Goal: Task Accomplishment & Management: Manage account settings

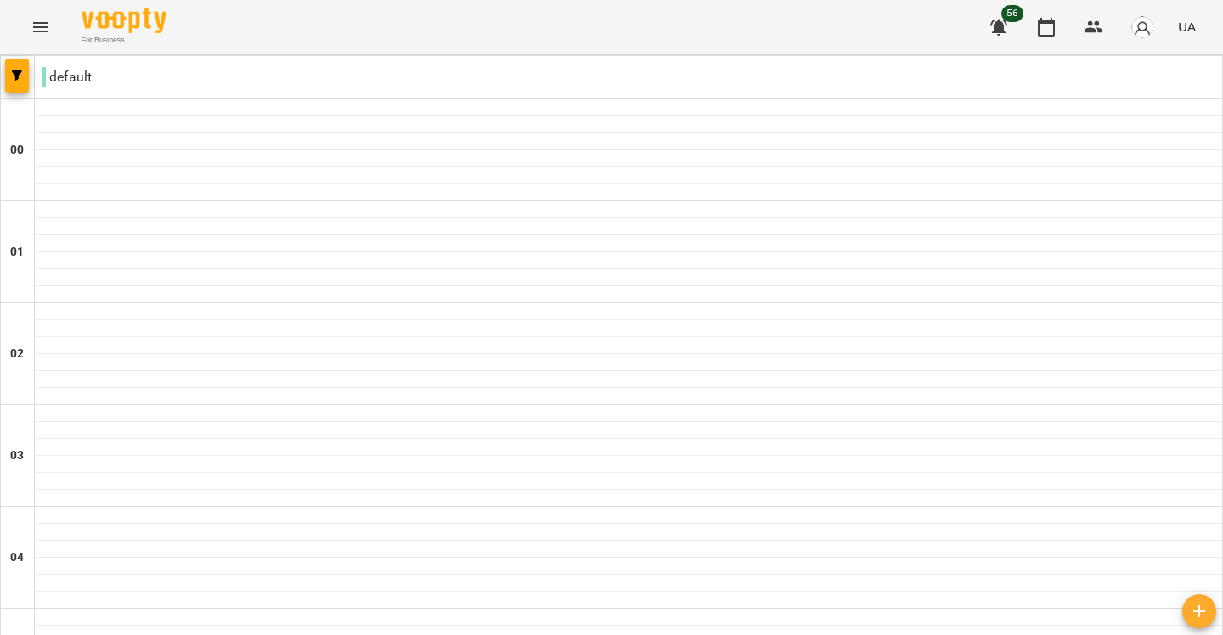
scroll to position [1523, 0]
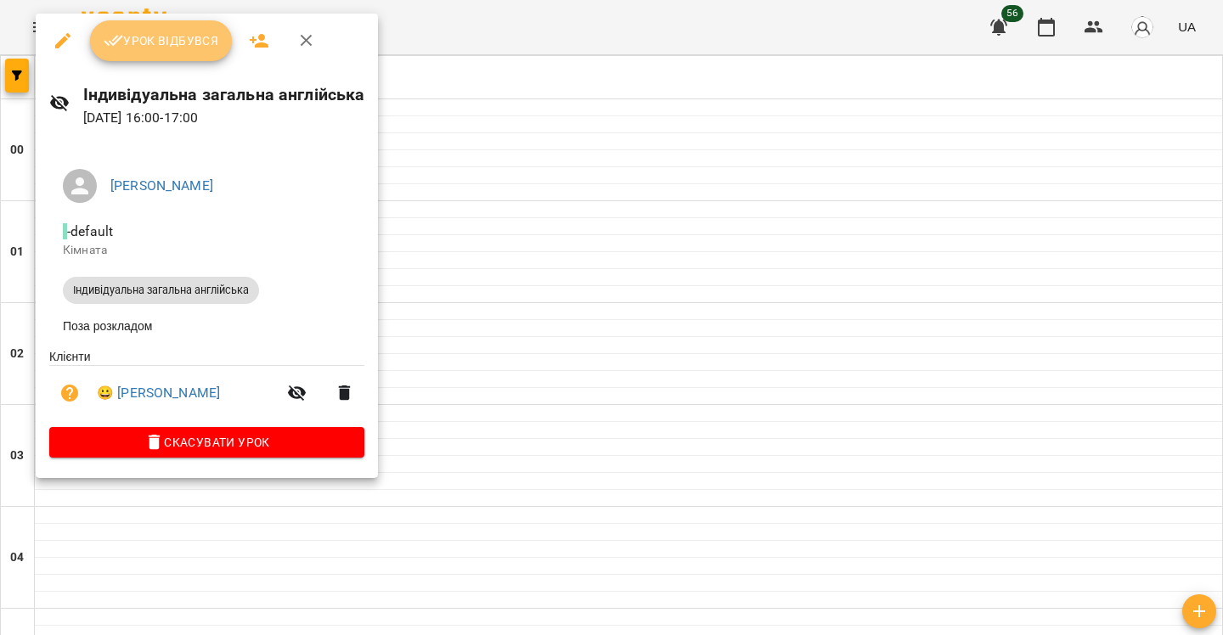
click at [131, 55] on button "Урок відбувся" at bounding box center [161, 40] width 143 height 41
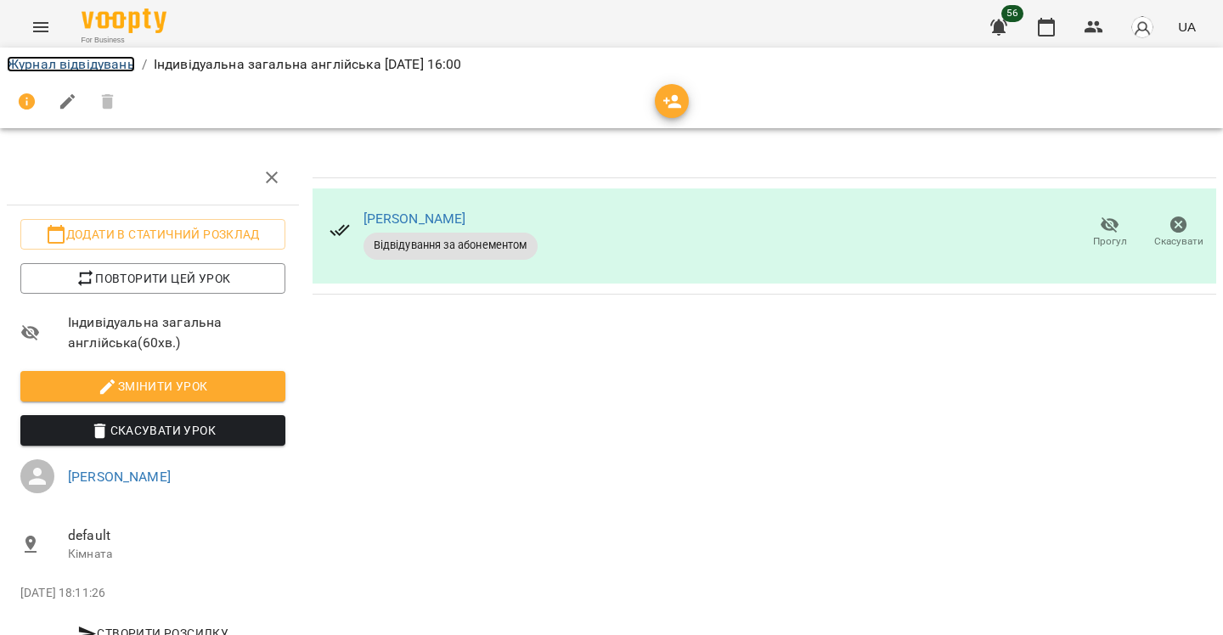
click at [27, 61] on link "Журнал відвідувань" at bounding box center [71, 64] width 128 height 16
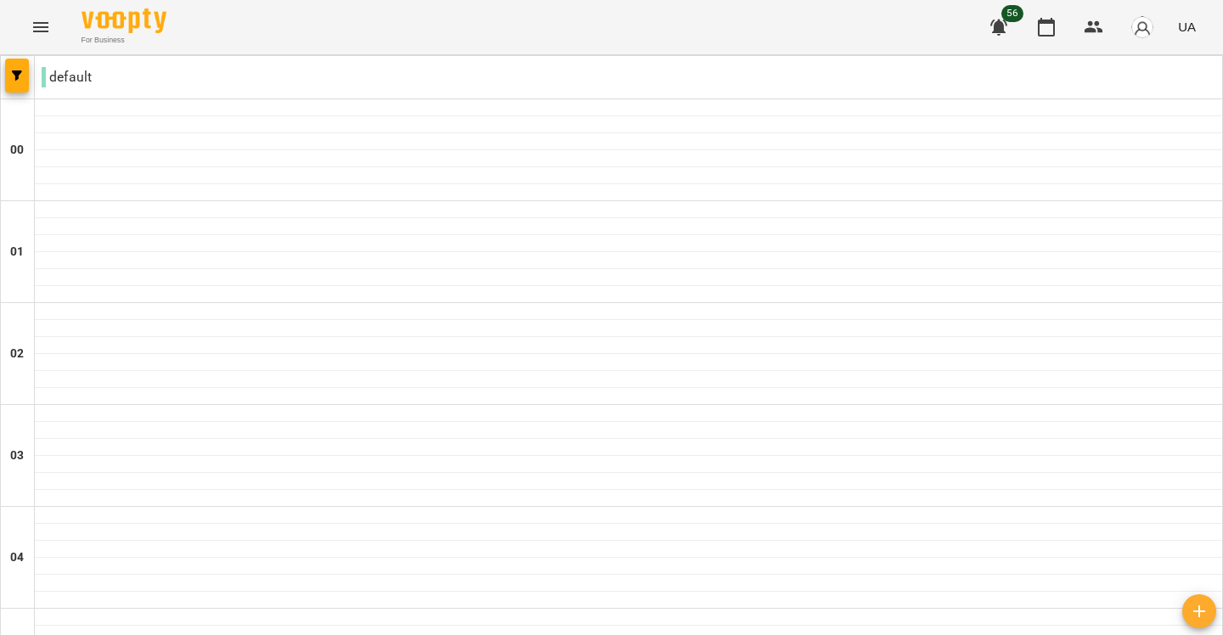
scroll to position [1559, 0]
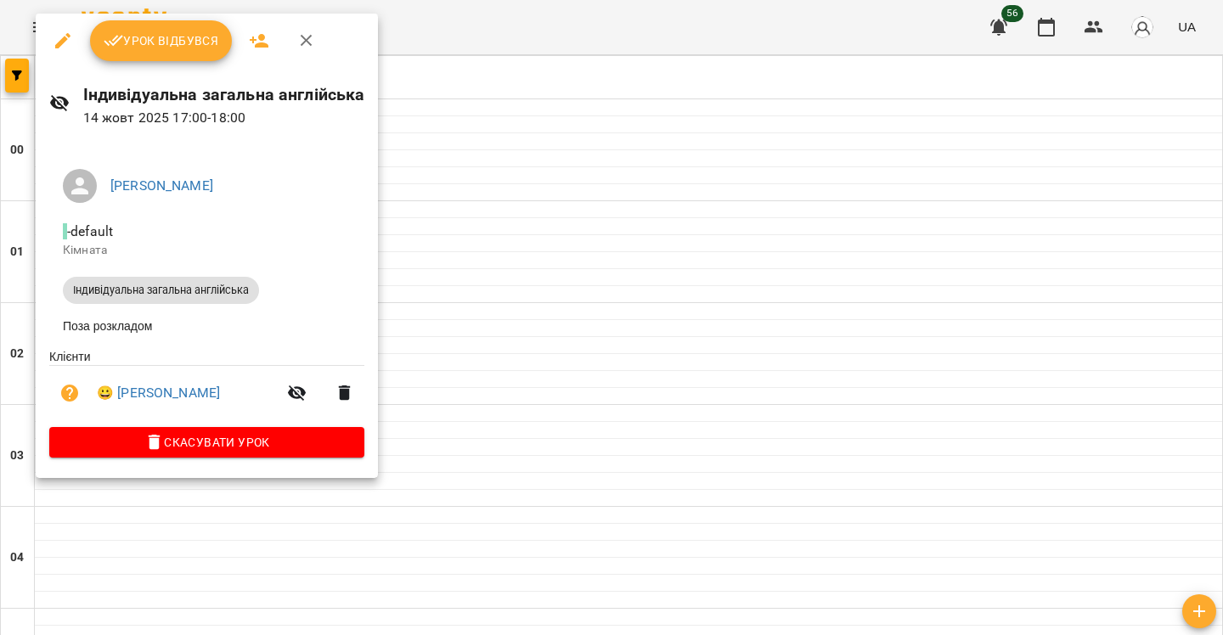
click at [123, 49] on span "Урок відбувся" at bounding box center [162, 41] width 116 height 20
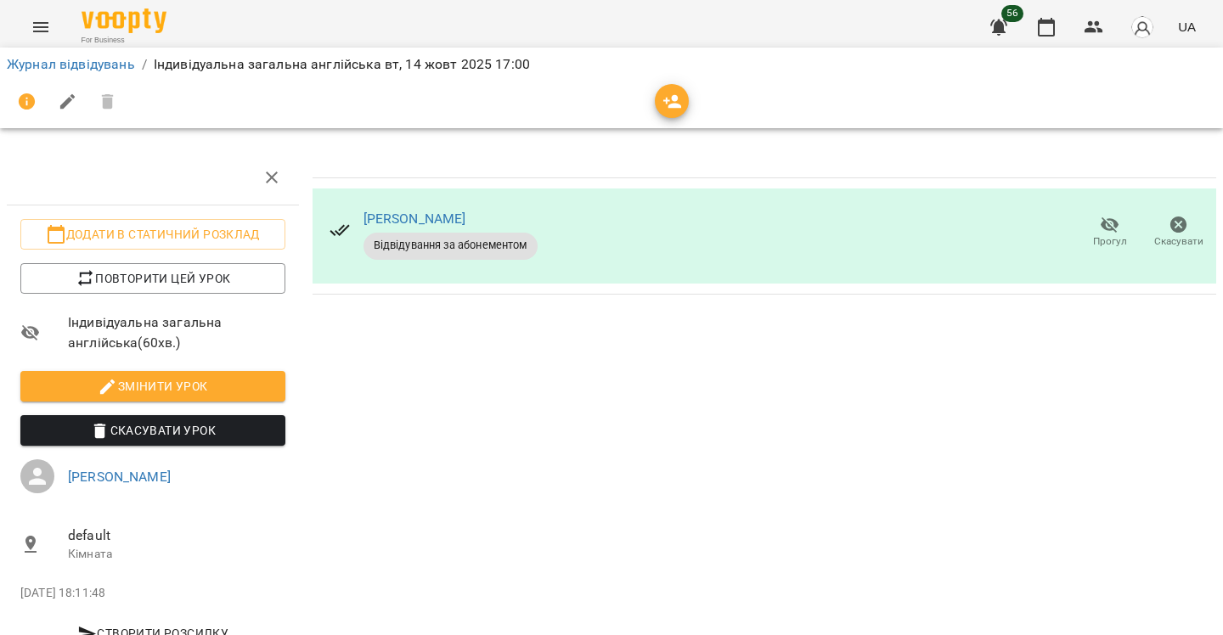
click at [57, 76] on div "Журнал відвідувань / Індивідуальна загальна англійська [DATE] 17:00" at bounding box center [611, 64] width 1216 height 27
click at [37, 73] on li "Журнал відвідувань" at bounding box center [71, 64] width 128 height 20
click at [34, 70] on link "Журнал відвідувань" at bounding box center [71, 64] width 128 height 16
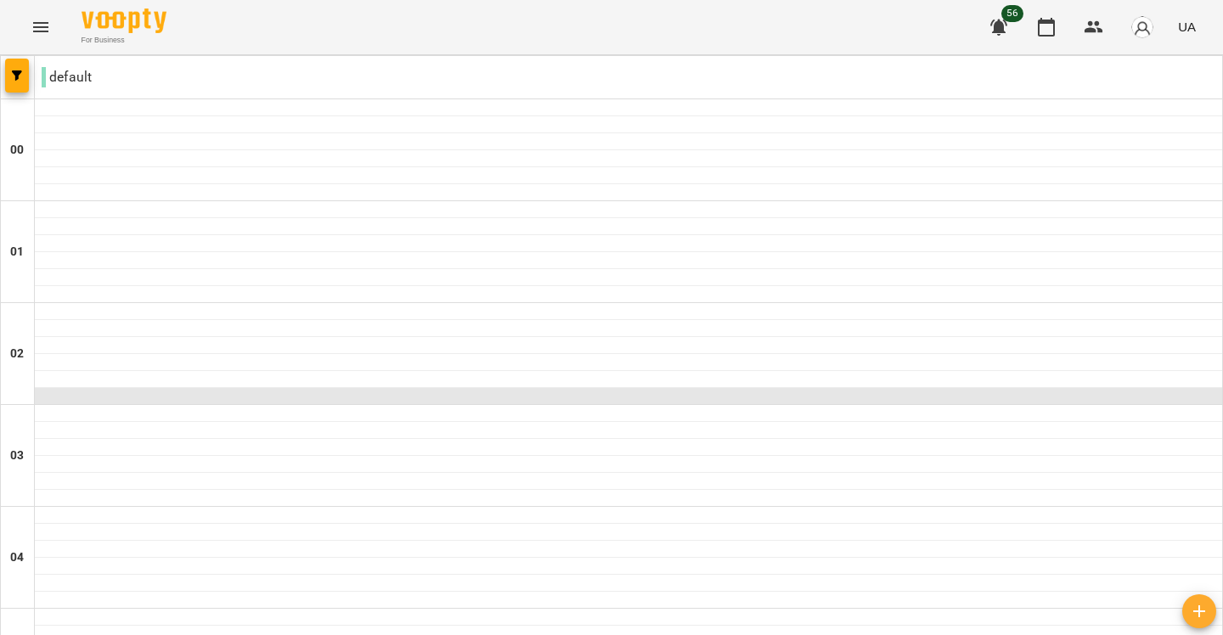
scroll to position [1921, 0]
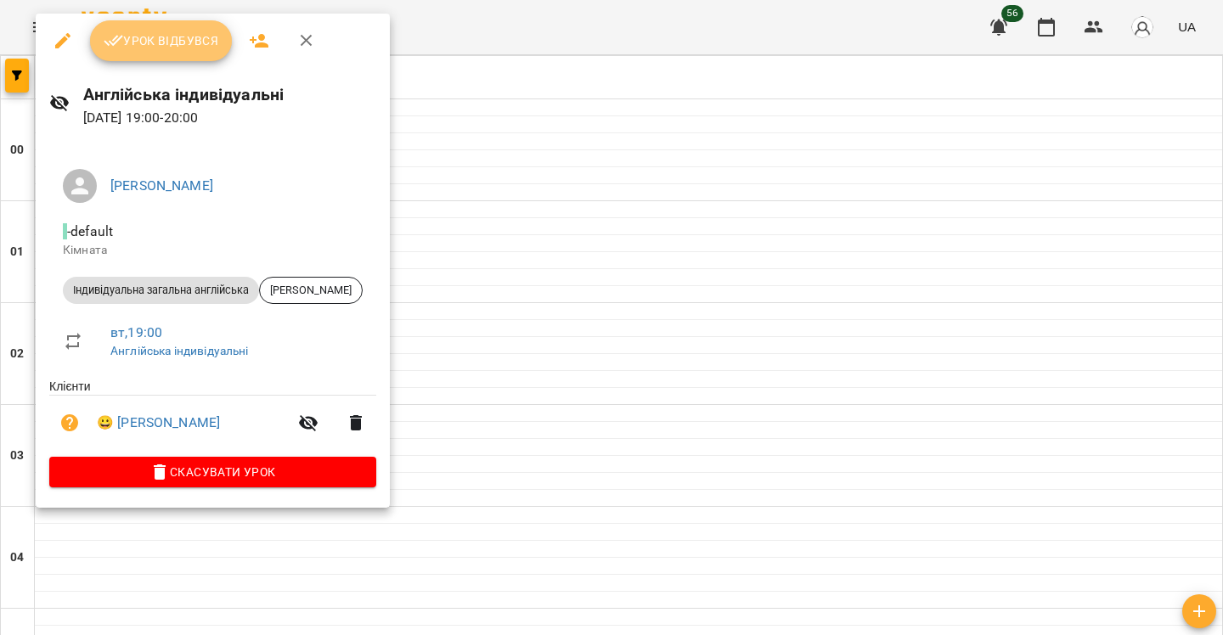
click at [179, 49] on span "Урок відбувся" at bounding box center [162, 41] width 116 height 20
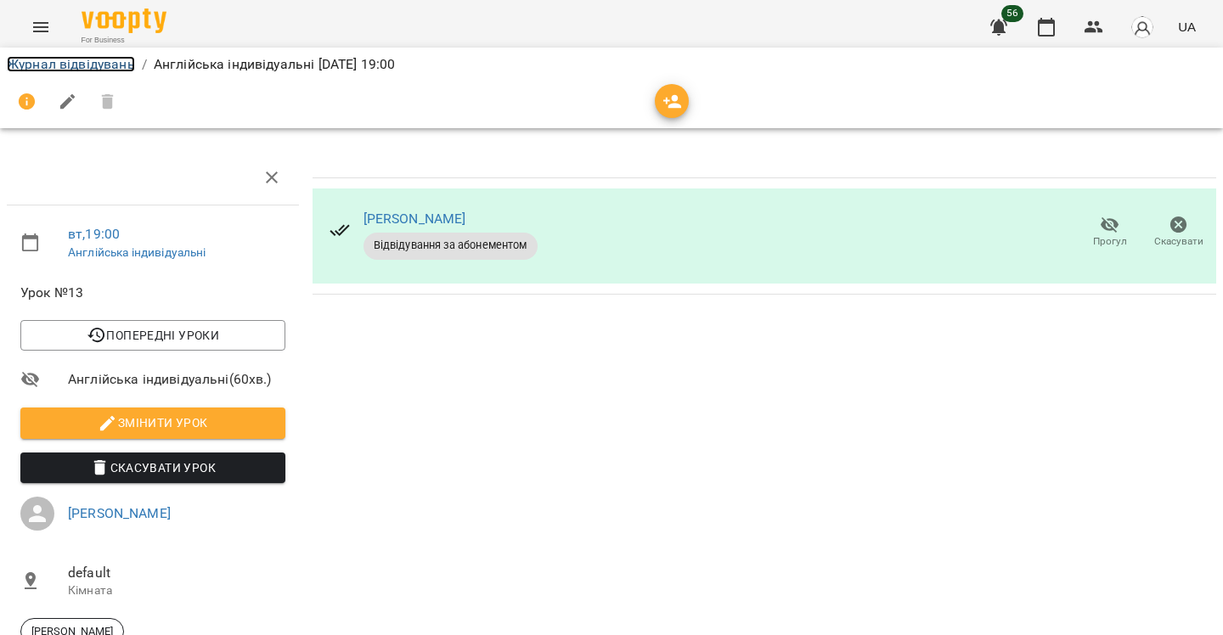
click at [39, 62] on link "Журнал відвідувань" at bounding box center [71, 64] width 128 height 16
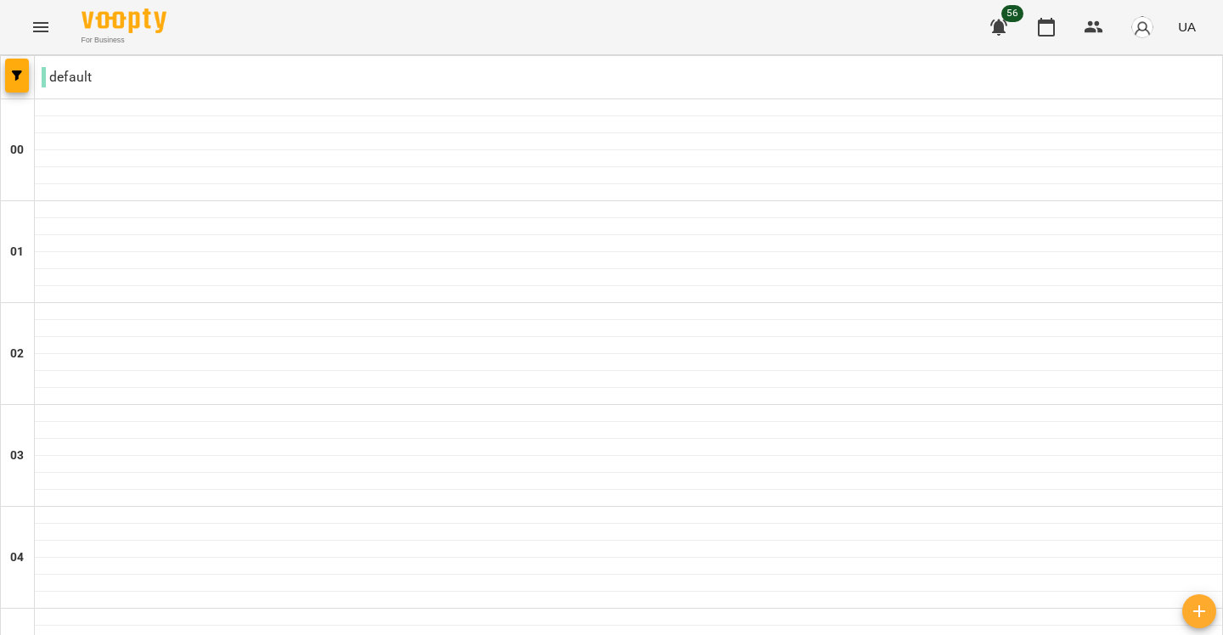
scroll to position [1921, 0]
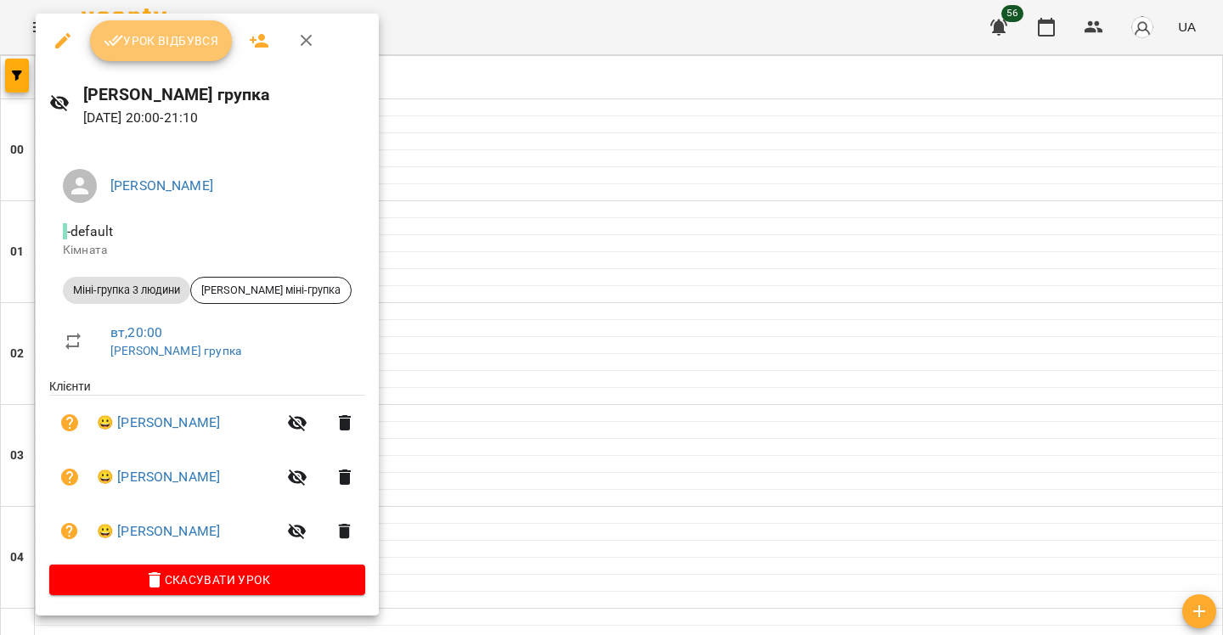
click at [140, 43] on span "Урок відбувся" at bounding box center [162, 41] width 116 height 20
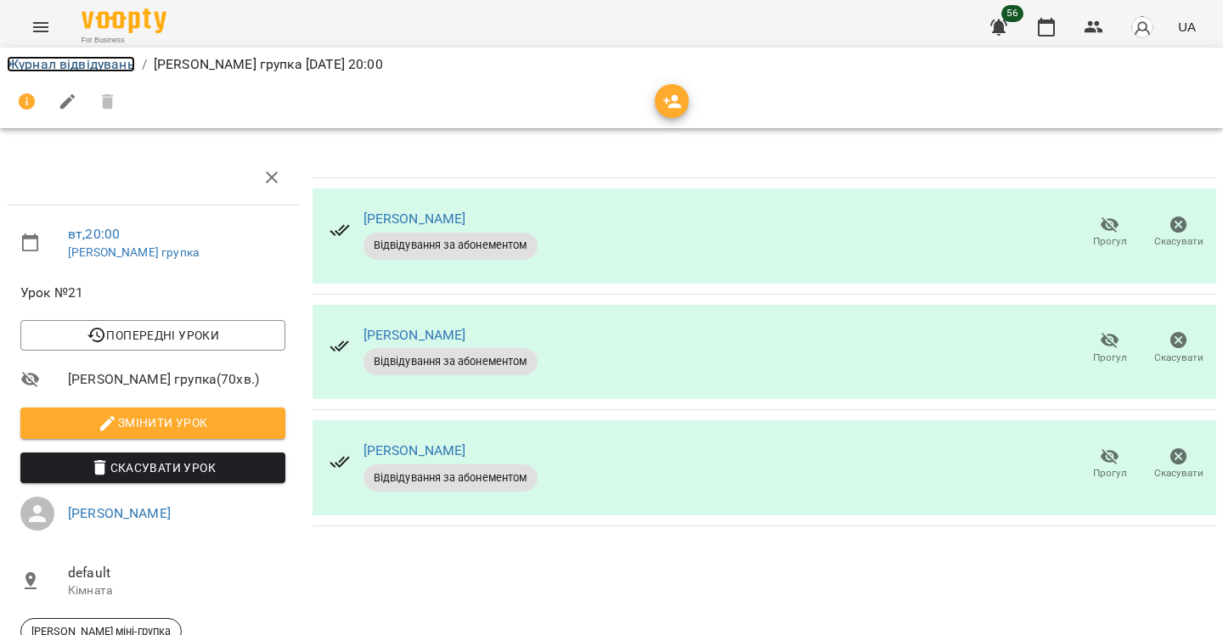
click at [46, 61] on link "Журнал відвідувань" at bounding box center [71, 64] width 128 height 16
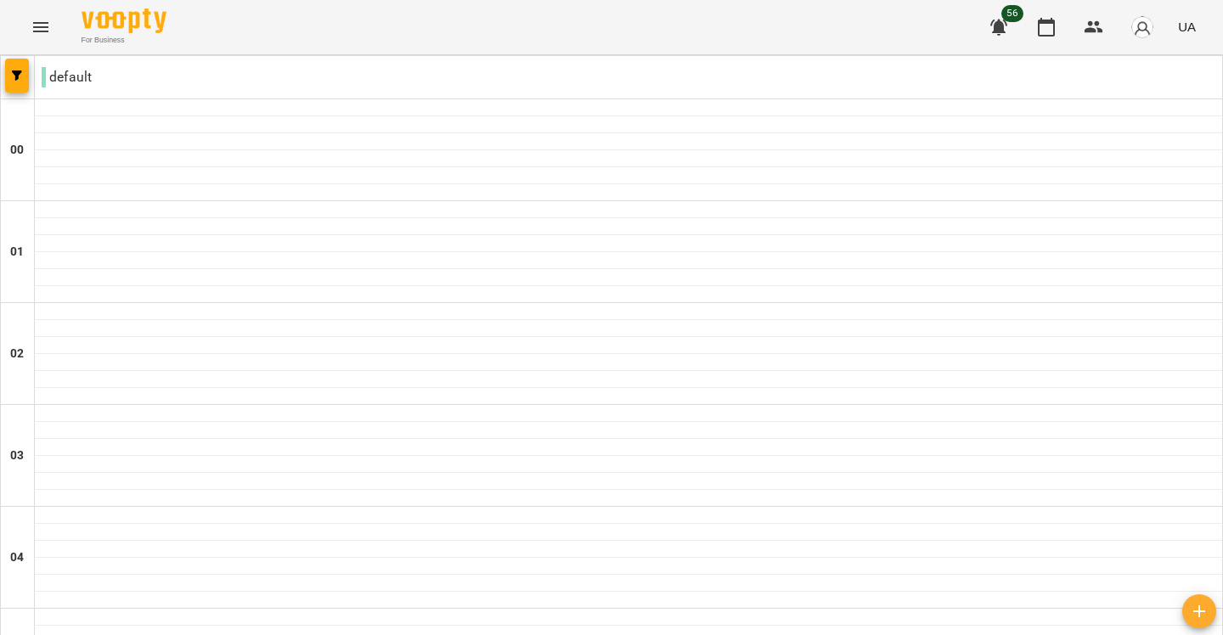
scroll to position [1877, 0]
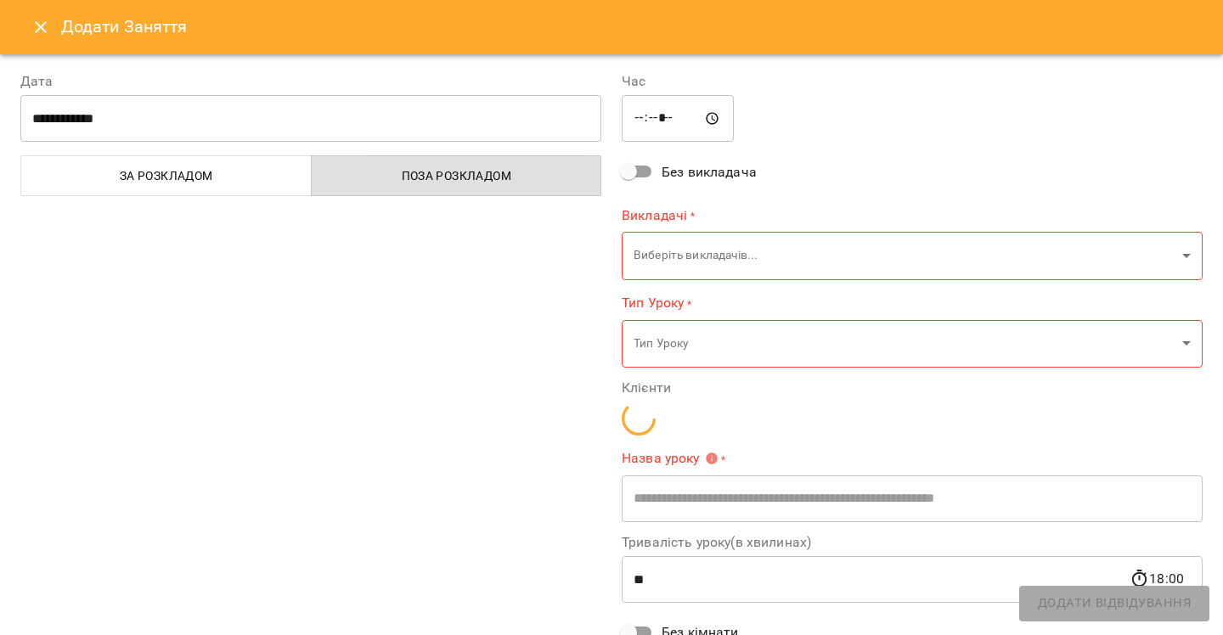
type input "**********"
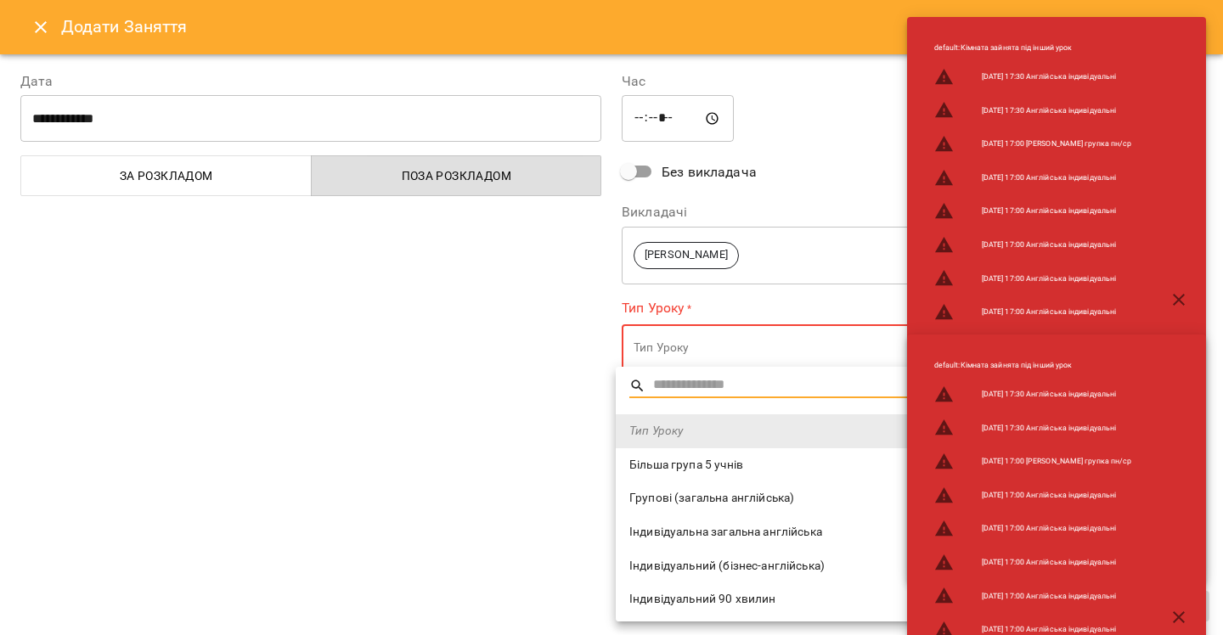
click at [715, 532] on span "Індивідуальна загальна англійська" at bounding box center [903, 532] width 548 height 17
type input "**********"
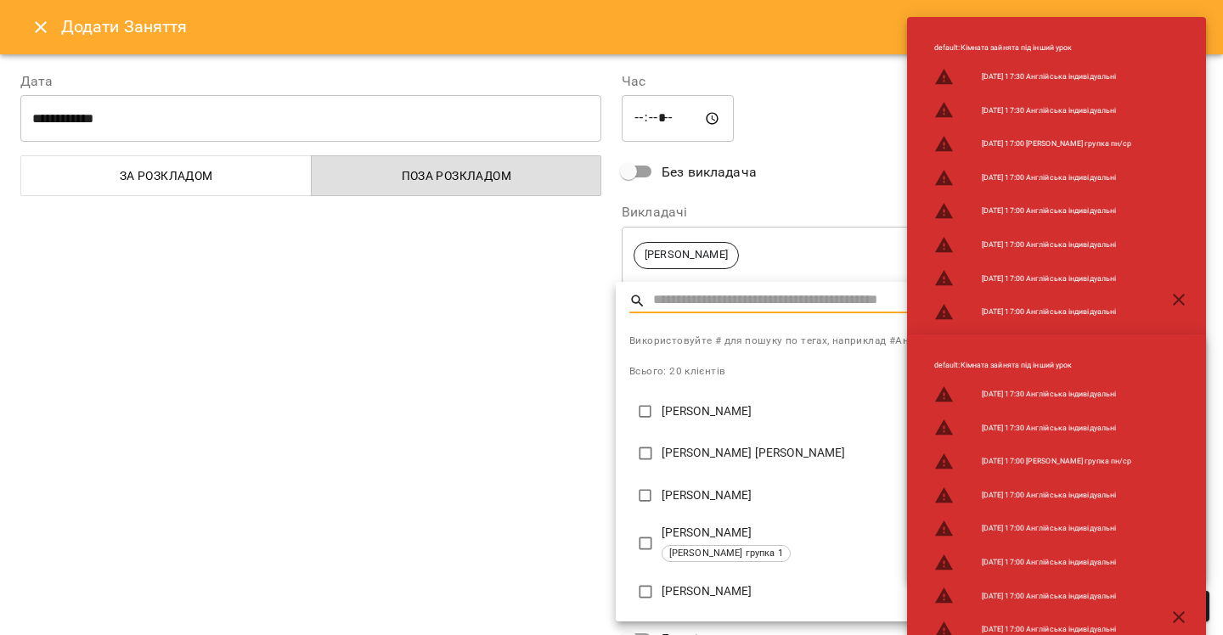
click at [700, 455] on p "[PERSON_NAME] [PERSON_NAME]" at bounding box center [920, 453] width 516 height 17
type input "**********"
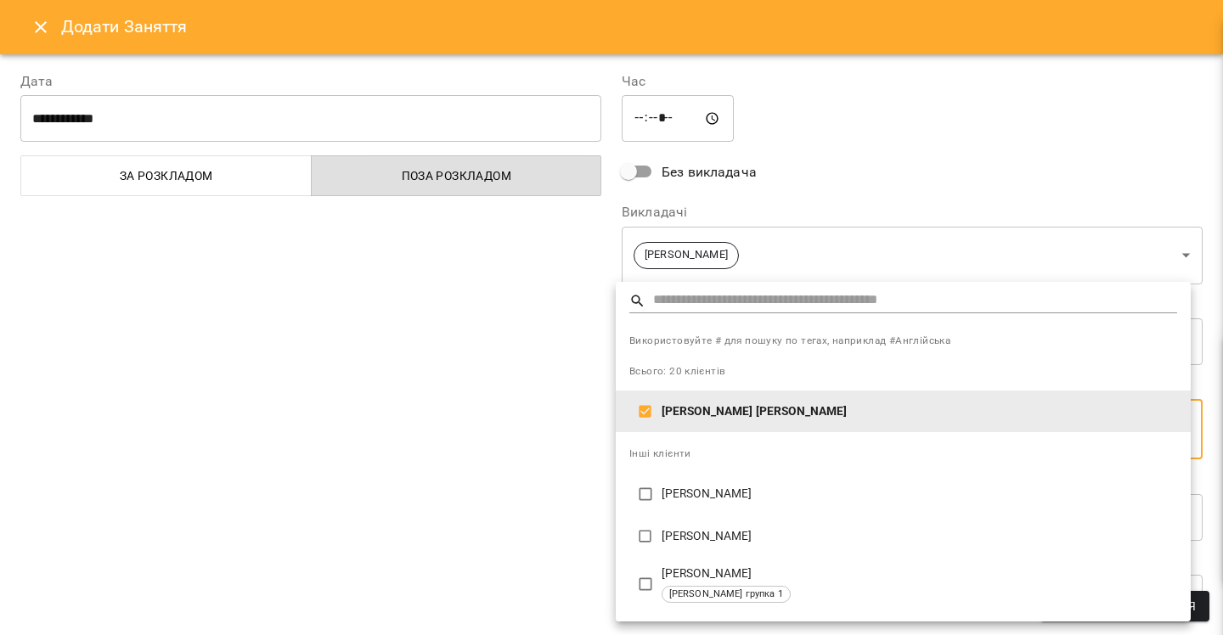
click at [471, 421] on div at bounding box center [611, 317] width 1223 height 635
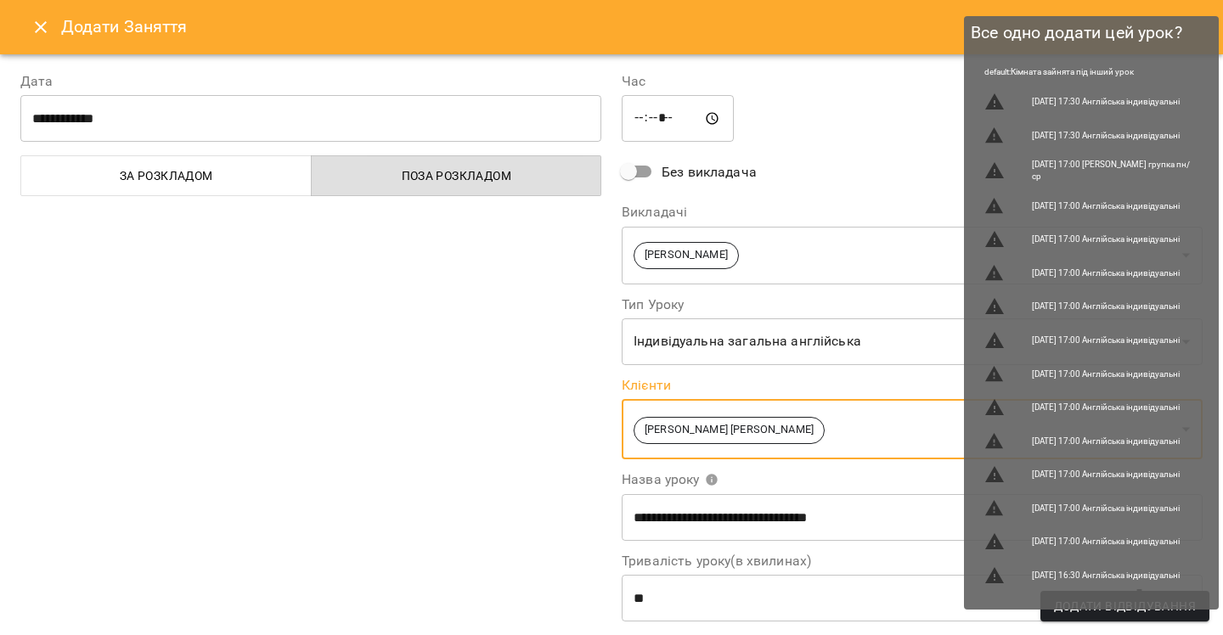
click at [1073, 606] on span "Додати Відвідування" at bounding box center [1125, 606] width 142 height 20
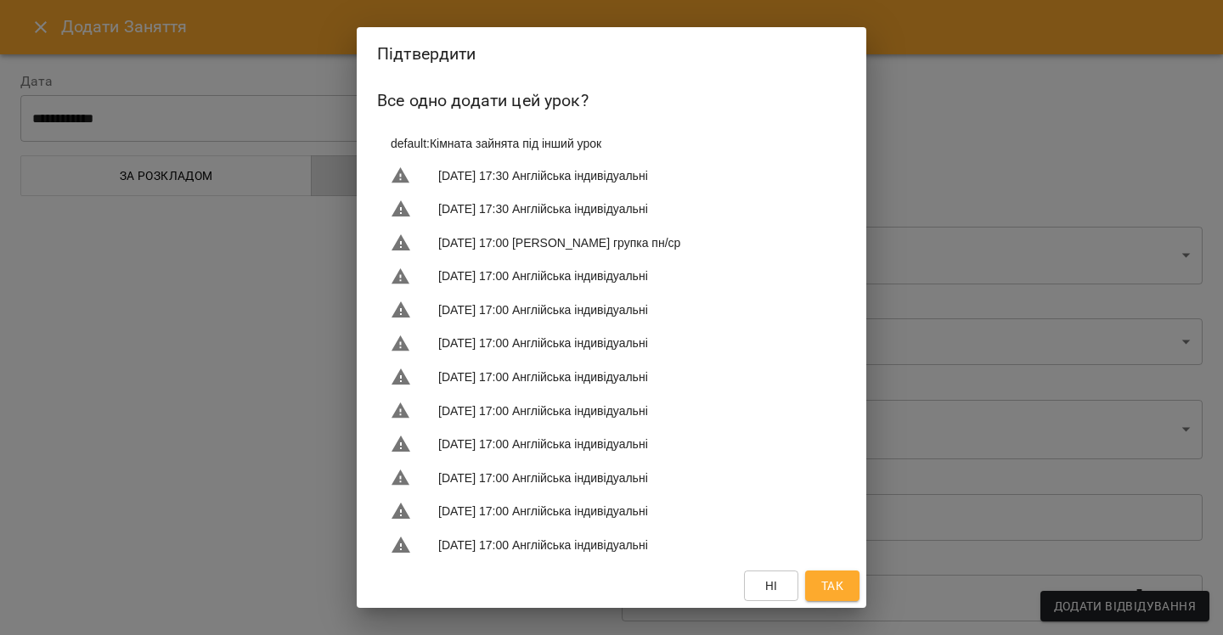
click at [826, 585] on span "Так" at bounding box center [832, 586] width 22 height 20
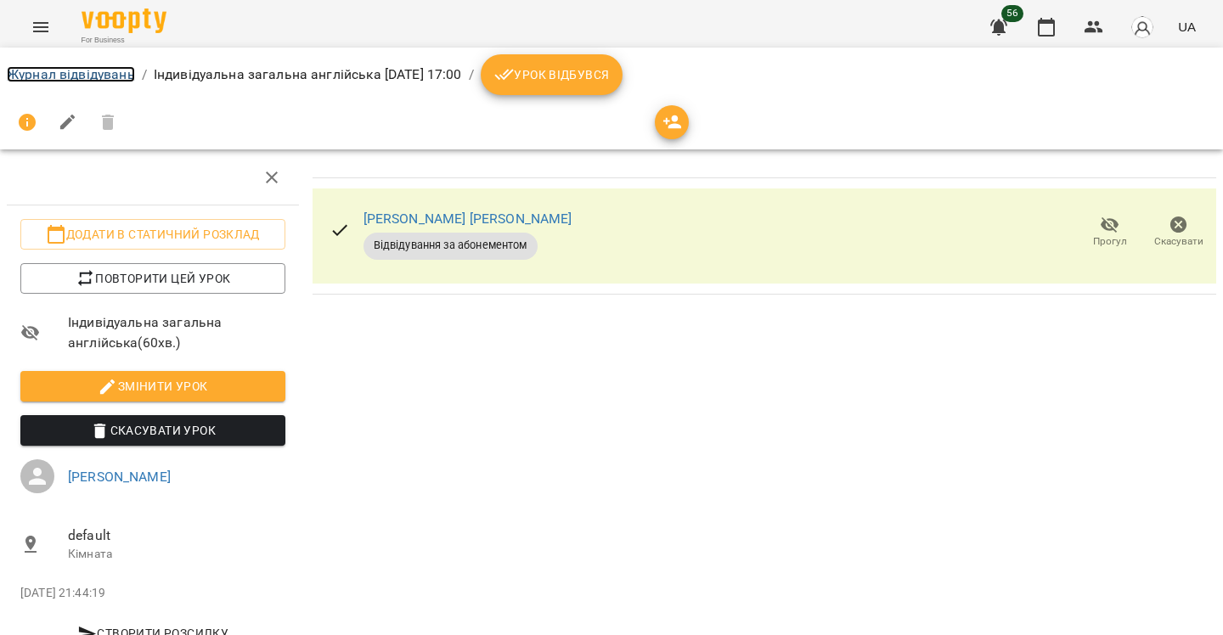
click at [104, 76] on link "Журнал відвідувань" at bounding box center [71, 74] width 128 height 16
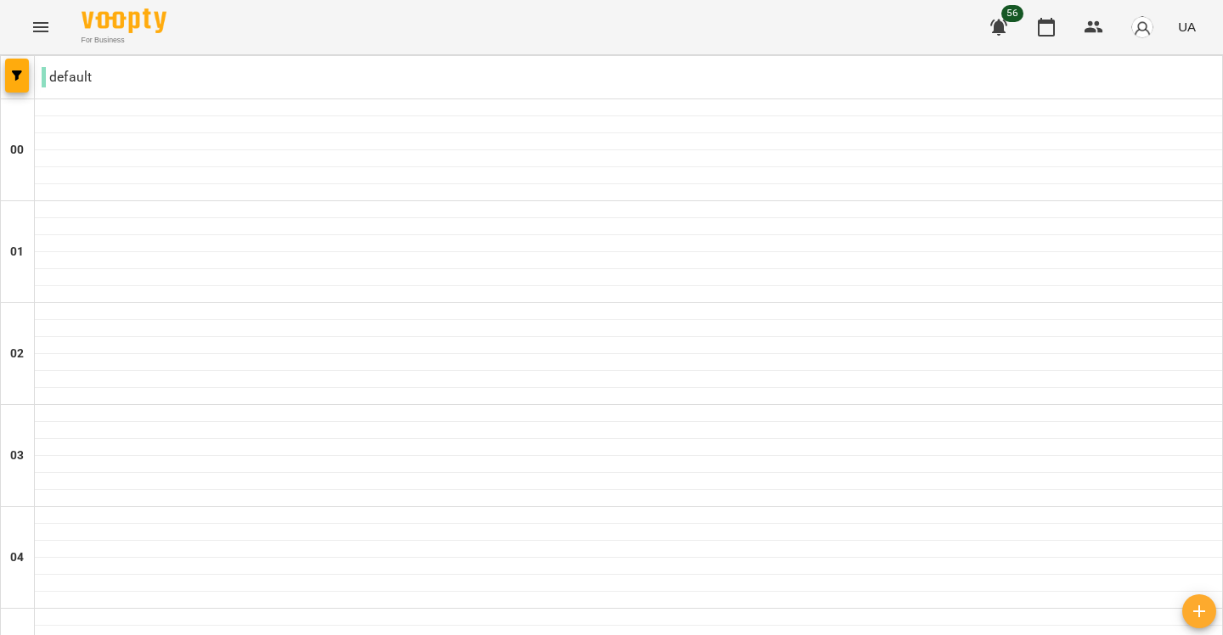
scroll to position [1785, 0]
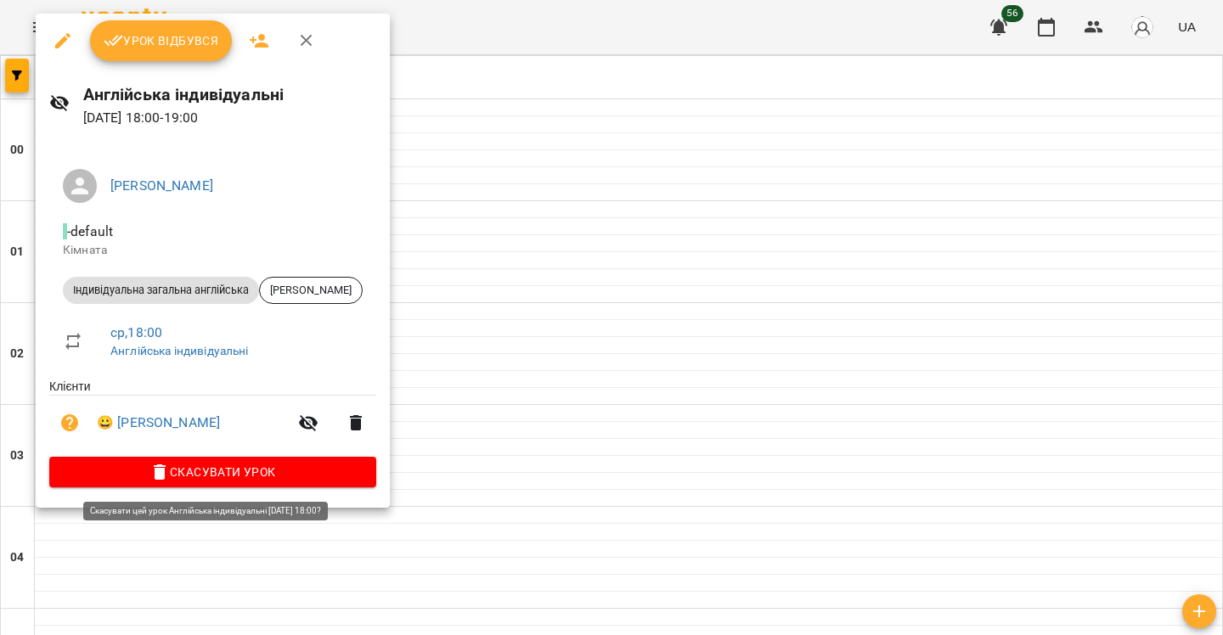
click at [257, 474] on span "Скасувати Урок" at bounding box center [213, 472] width 300 height 20
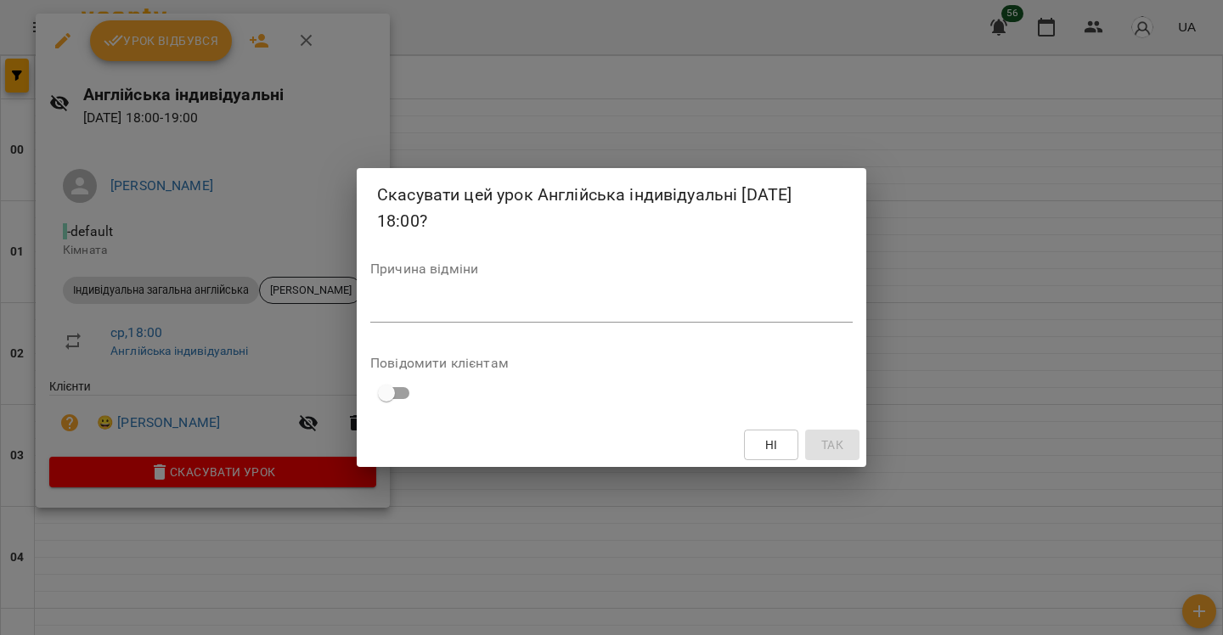
click at [469, 304] on textarea at bounding box center [611, 309] width 482 height 16
type textarea "*"
click at [832, 437] on span "Так" at bounding box center [832, 445] width 22 height 20
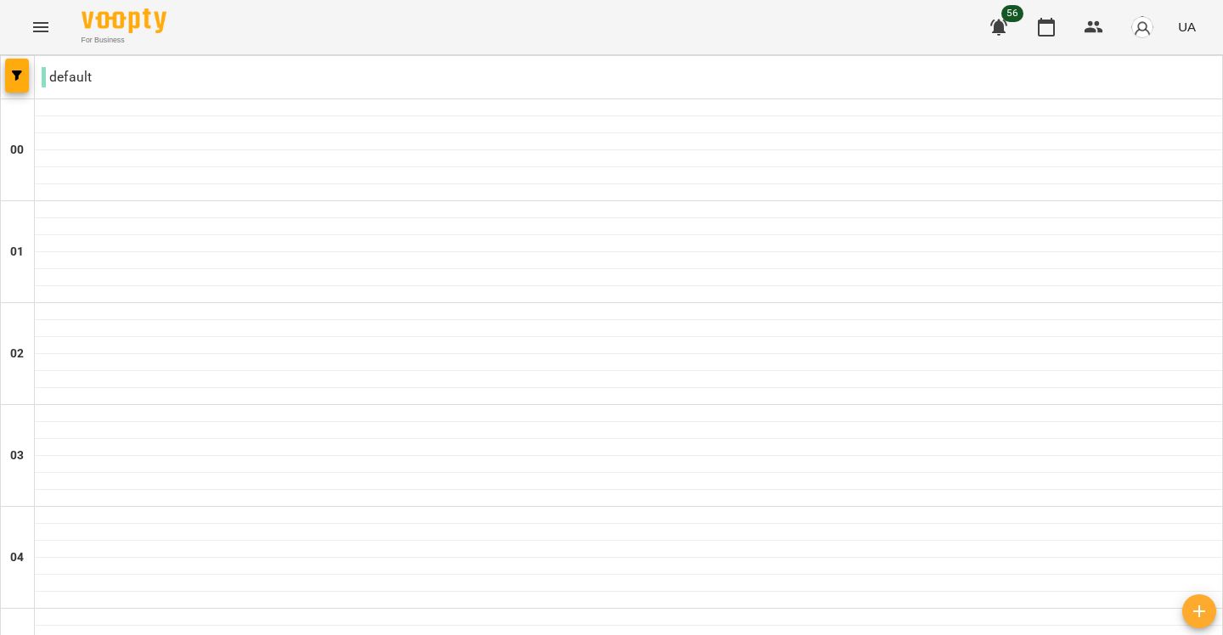
scroll to position [1921, 0]
